Goal: Find specific page/section: Find specific page/section

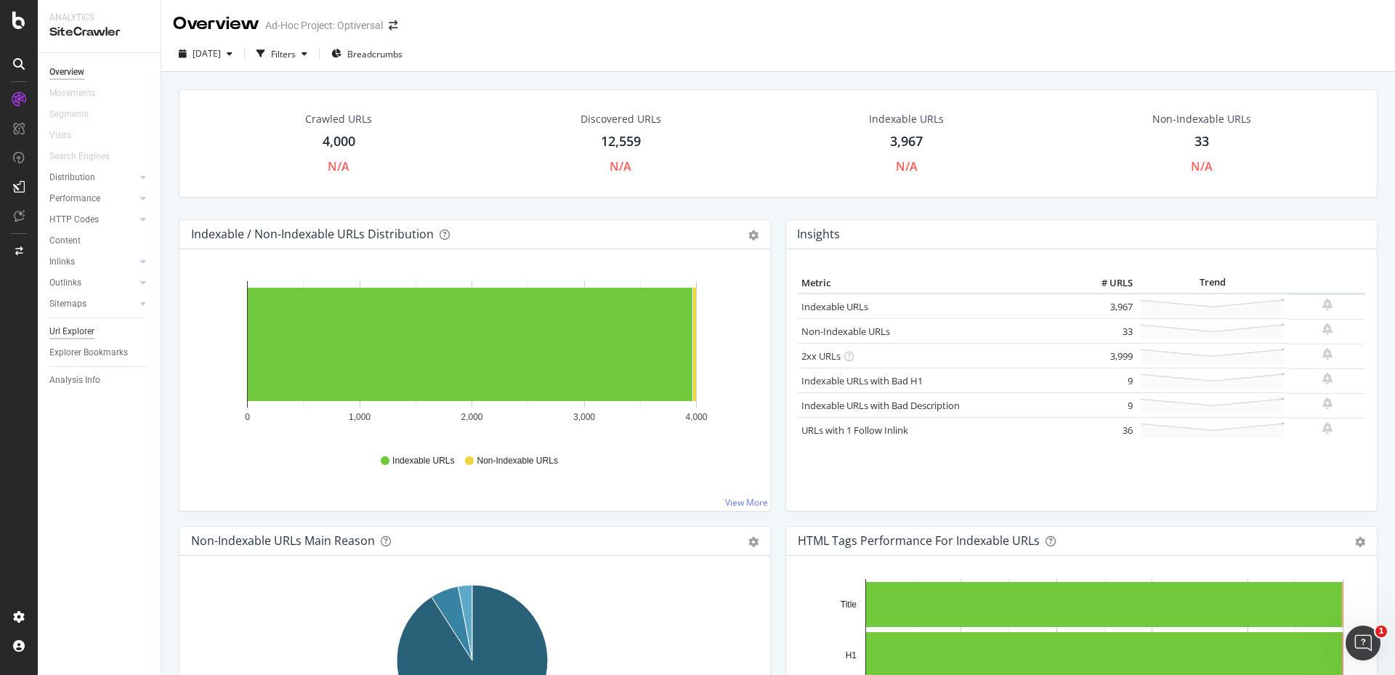
click at [80, 331] on div "Url Explorer" at bounding box center [71, 331] width 45 height 15
